Goal: Information Seeking & Learning: Find specific fact

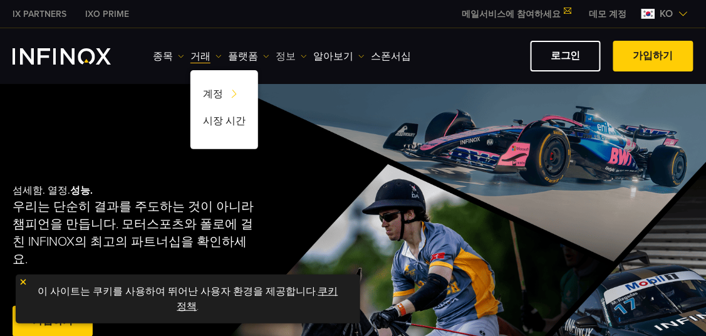
click at [275, 56] on link "정보" at bounding box center [290, 56] width 31 height 15
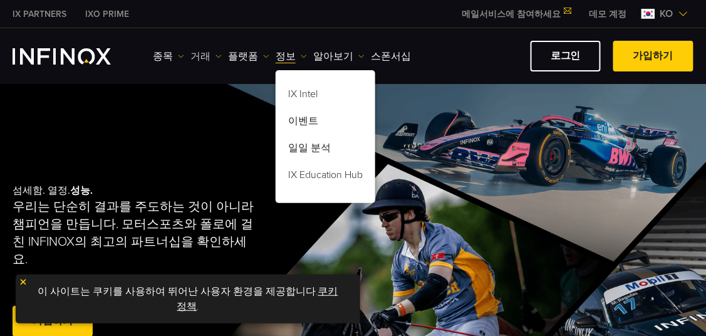
click at [191, 51] on link "거래" at bounding box center [205, 56] width 31 height 15
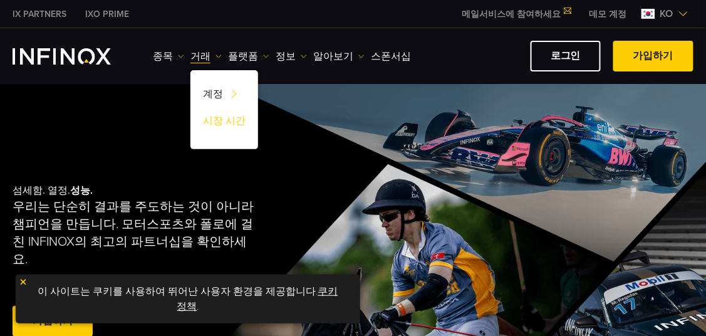
click at [209, 119] on link "시장 시간" at bounding box center [224, 123] width 68 height 27
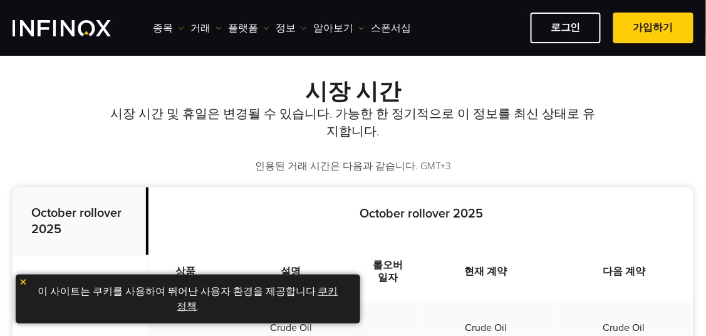
click at [61, 274] on strong "October holiday 2025" at bounding box center [75, 289] width 89 height 31
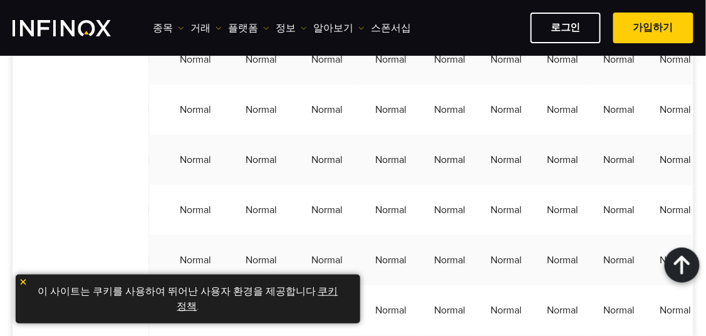
scroll to position [0, 322]
